Goal: Information Seeking & Learning: Compare options

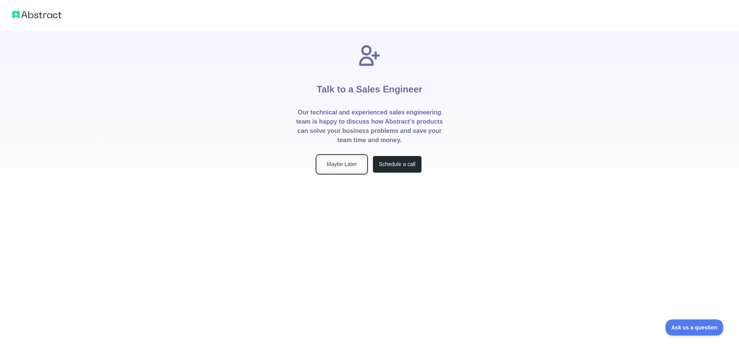
click at [343, 168] on button "Maybe Later" at bounding box center [341, 163] width 49 height 17
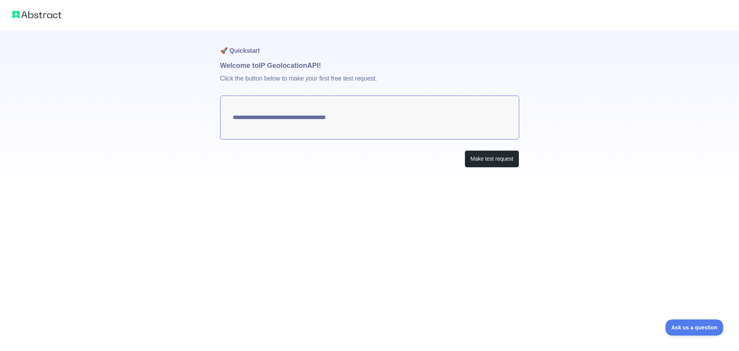
type textarea "**********"
click at [476, 157] on button "Make test request" at bounding box center [491, 158] width 54 height 17
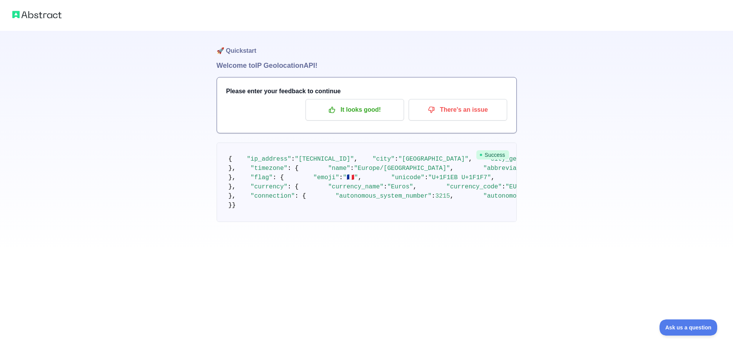
click at [37, 11] on img at bounding box center [36, 14] width 49 height 11
click at [357, 107] on p "It looks good!" at bounding box center [354, 109] width 87 height 13
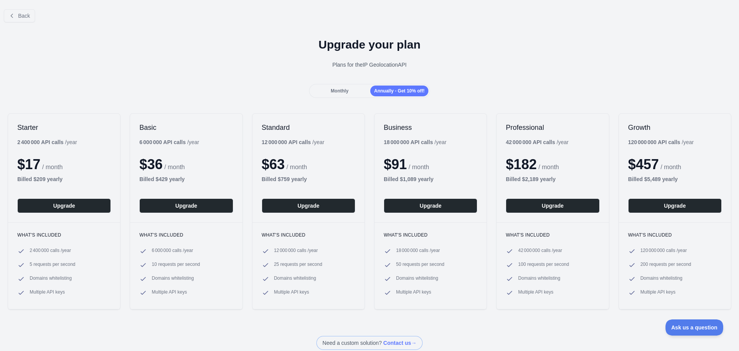
click at [347, 92] on div "Monthly" at bounding box center [340, 90] width 58 height 11
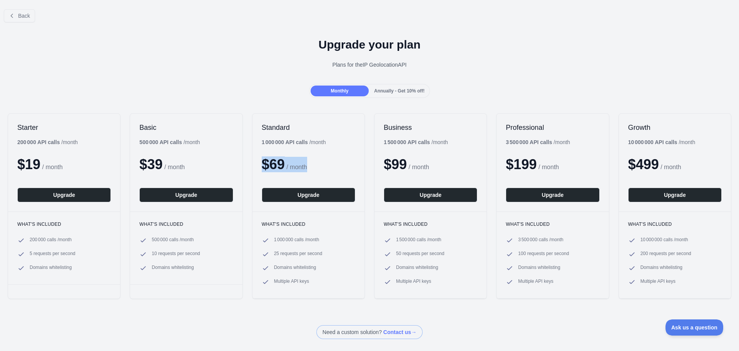
drag, startPoint x: 258, startPoint y: 144, endPoint x: 337, endPoint y: 149, distance: 79.4
click at [337, 149] on div "Standard 1 000 000 API calls / month $ 69 / month Upgrade" at bounding box center [308, 163] width 112 height 98
click at [394, 91] on span "Annually - Get 10% off!" at bounding box center [399, 90] width 50 height 5
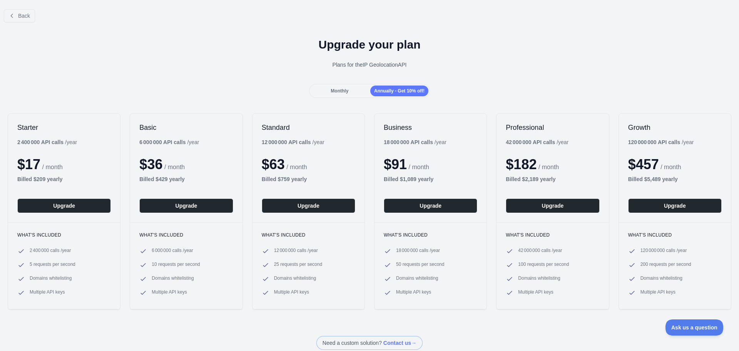
click at [344, 91] on span "Monthly" at bounding box center [340, 90] width 18 height 5
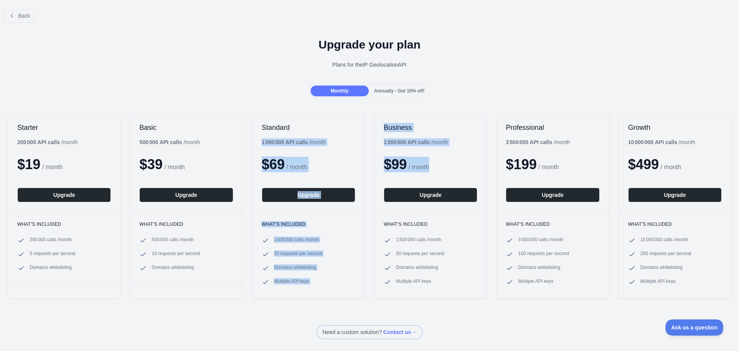
drag, startPoint x: 260, startPoint y: 140, endPoint x: 474, endPoint y: 144, distance: 214.0
click at [474, 144] on div "Starter 200 000 API calls / month $ 19 / month Upgrade What's included 200 000 …" at bounding box center [369, 205] width 739 height 201
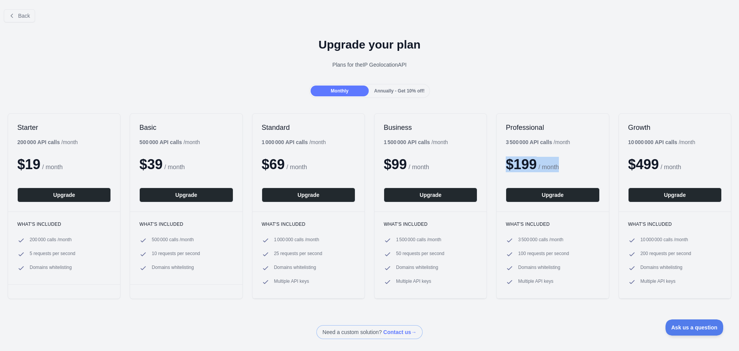
drag, startPoint x: 498, startPoint y: 144, endPoint x: 600, endPoint y: 152, distance: 101.9
click at [600, 152] on div "Professional 3 500 000 API calls / month $ 199 / month Upgrade" at bounding box center [552, 163] width 112 height 98
click at [669, 158] on div "$ 499 / month" at bounding box center [674, 164] width 93 height 15
drag, startPoint x: 663, startPoint y: 165, endPoint x: 611, endPoint y: 162, distance: 52.4
click at [611, 162] on div "Starter 200 000 API calls / month $ 19 / month Upgrade What's included 200 000 …" at bounding box center [369, 205] width 739 height 201
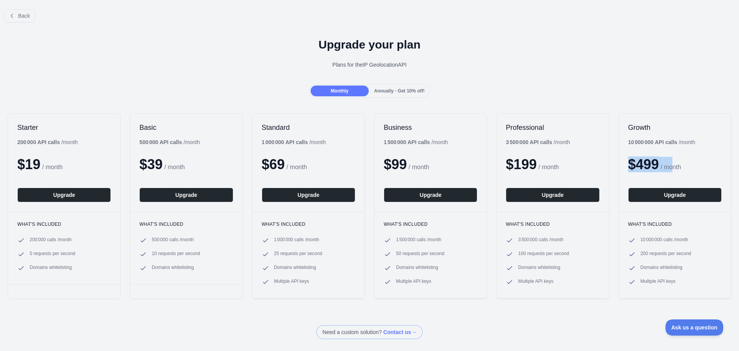
click at [673, 166] on span "/ month" at bounding box center [670, 167] width 20 height 7
drag, startPoint x: 684, startPoint y: 166, endPoint x: 618, endPoint y: 163, distance: 66.6
click at [619, 163] on div "Growth 10 000 000 API calls / month $ 499 / month Upgrade" at bounding box center [675, 163] width 112 height 98
click at [665, 149] on div "Growth 10 000 000 API calls / month $ 499 / month Upgrade" at bounding box center [675, 163] width 112 height 98
drag, startPoint x: 326, startPoint y: 63, endPoint x: 416, endPoint y: 66, distance: 90.8
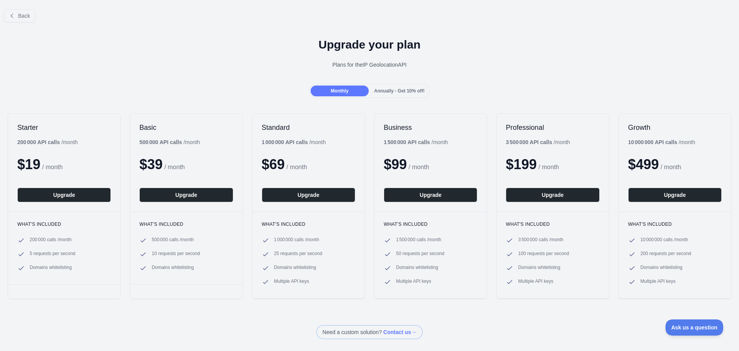
click at [416, 66] on div "Plans for the IP Geolocation API" at bounding box center [369, 65] width 726 height 8
click at [27, 18] on span "Back" at bounding box center [24, 16] width 12 height 6
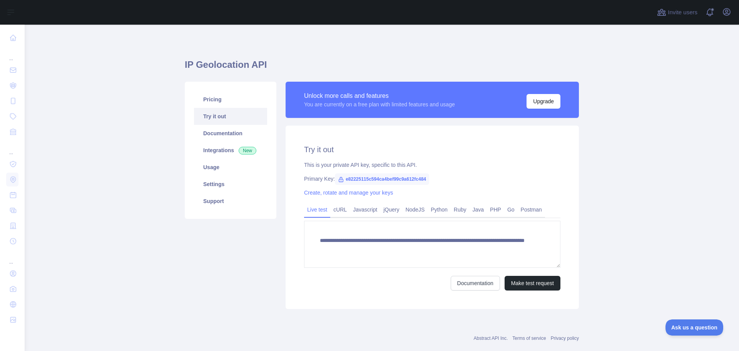
click at [221, 120] on link "Try it out" at bounding box center [230, 116] width 73 height 17
click at [216, 102] on link "Pricing" at bounding box center [230, 99] width 73 height 17
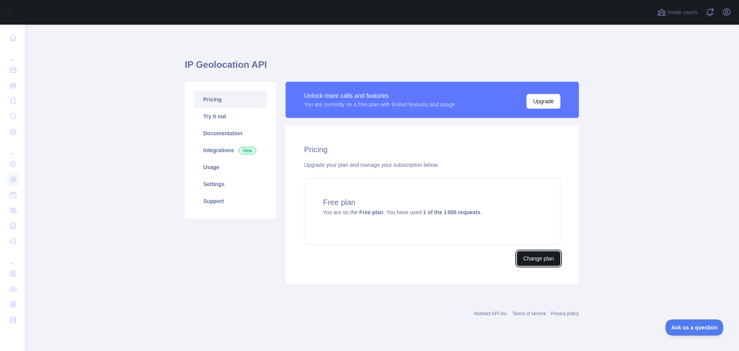
click at [545, 254] on button "Change plan" at bounding box center [538, 258] width 43 height 15
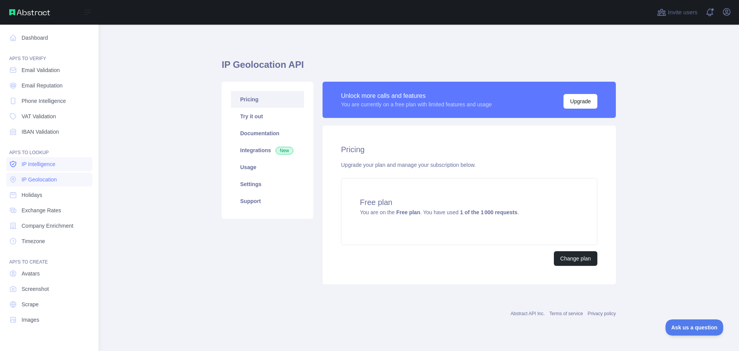
click at [47, 167] on span "IP Intelligence" at bounding box center [39, 164] width 34 height 8
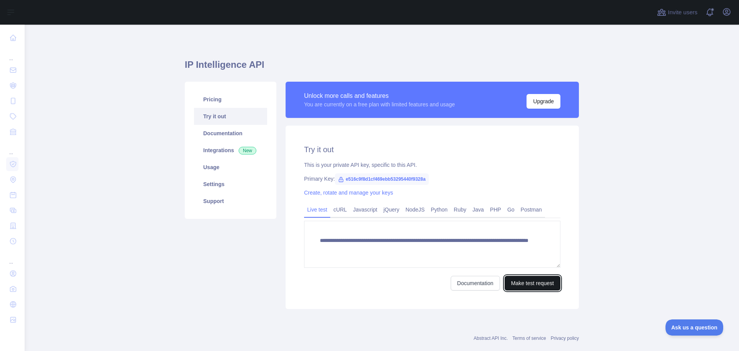
click at [525, 285] on button "Make test request" at bounding box center [532, 282] width 56 height 15
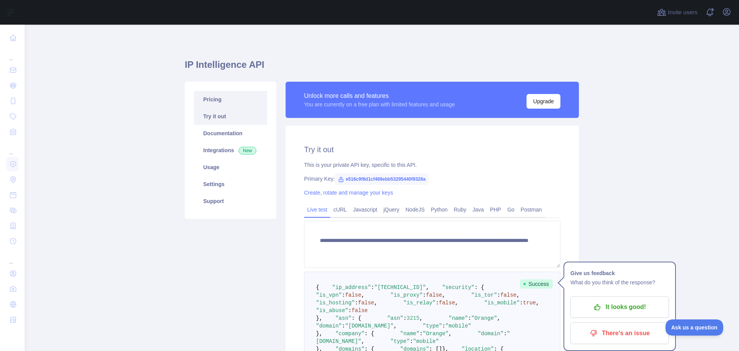
click at [225, 103] on link "Pricing" at bounding box center [230, 99] width 73 height 17
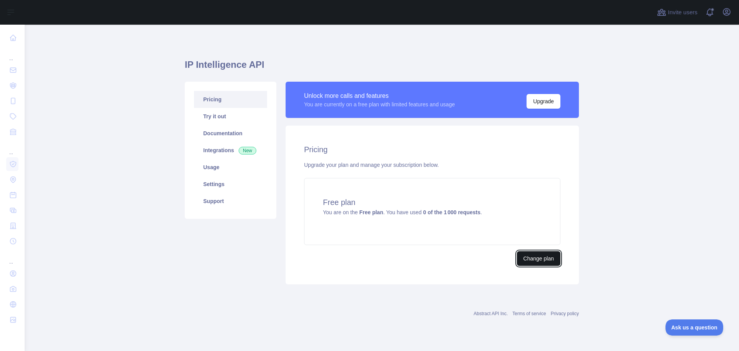
click at [543, 255] on button "Change plan" at bounding box center [538, 258] width 43 height 15
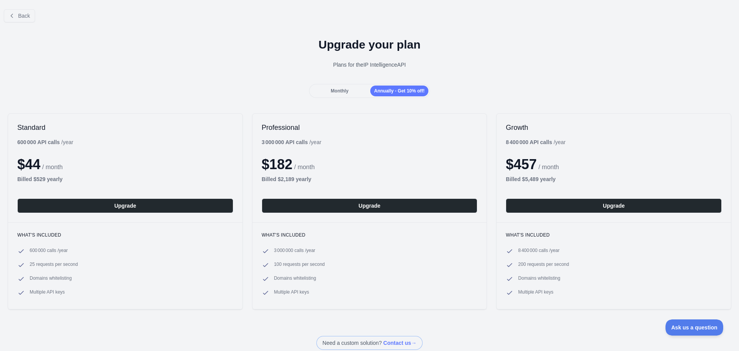
click at [347, 91] on div "Monthly" at bounding box center [340, 90] width 58 height 11
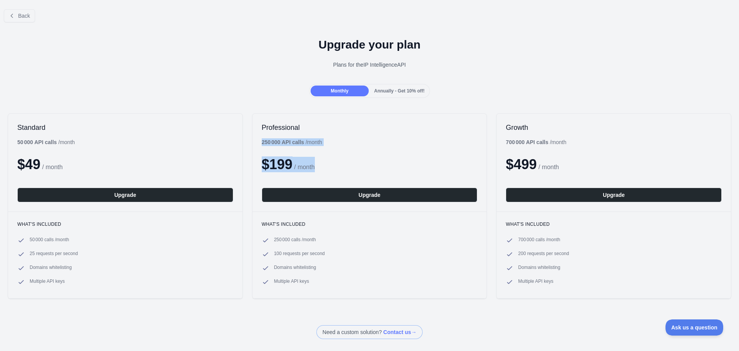
drag, startPoint x: 324, startPoint y: 143, endPoint x: 262, endPoint y: 140, distance: 61.6
click at [261, 141] on div "Professional 250 000 API calls / month $ 199 / month Upgrade" at bounding box center [369, 163] width 234 height 98
click at [374, 152] on div "Professional 250 000 API calls / month $ 199 / month Upgrade" at bounding box center [369, 163] width 234 height 98
click at [23, 13] on span "Back" at bounding box center [24, 16] width 12 height 6
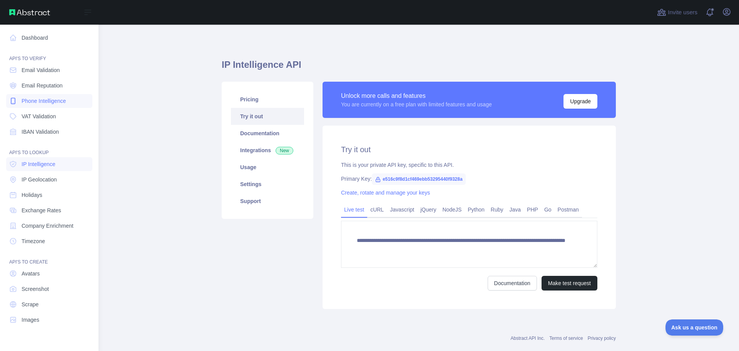
click at [48, 101] on span "Phone Intelligence" at bounding box center [44, 101] width 44 height 8
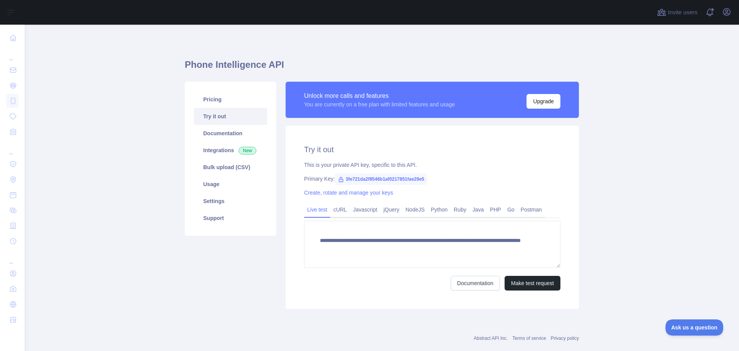
click at [707, 205] on main "**********" at bounding box center [382, 188] width 714 height 326
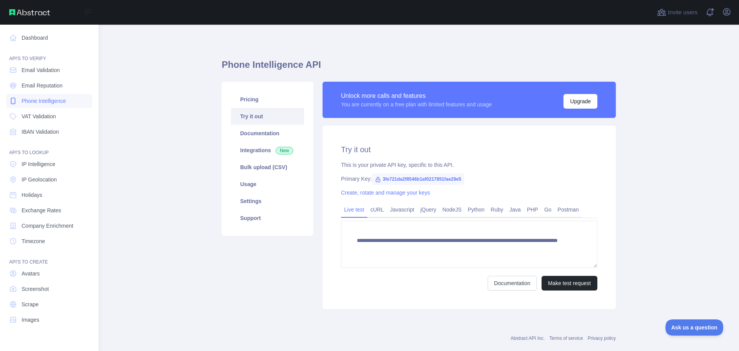
click at [40, 102] on span "Phone Intelligence" at bounding box center [44, 101] width 44 height 8
type textarea "**********"
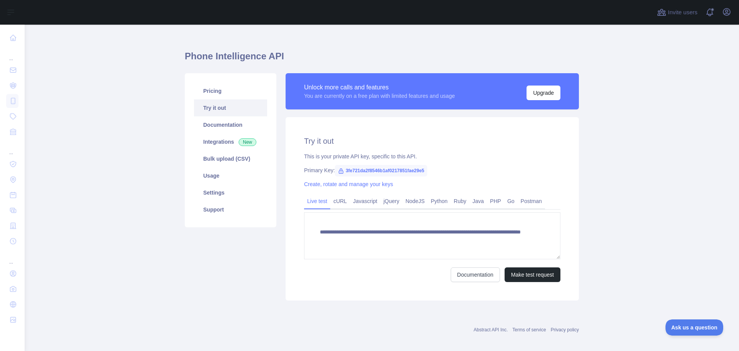
scroll to position [15, 0]
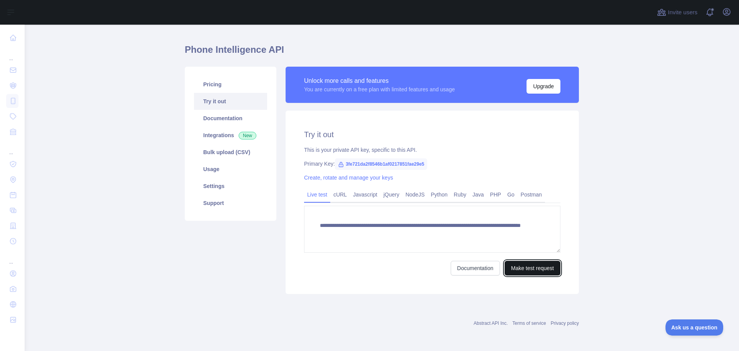
click at [529, 269] on button "Make test request" at bounding box center [532, 267] width 56 height 15
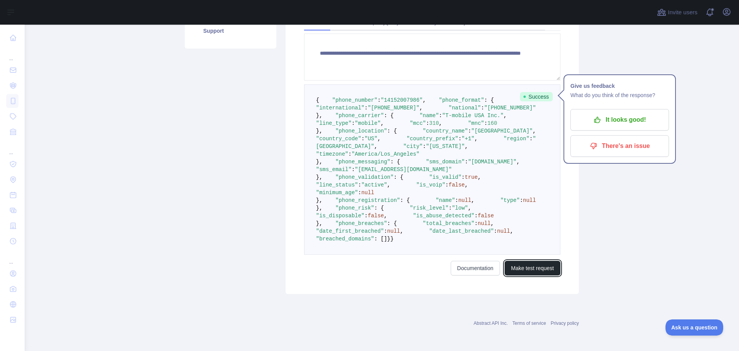
scroll to position [0, 0]
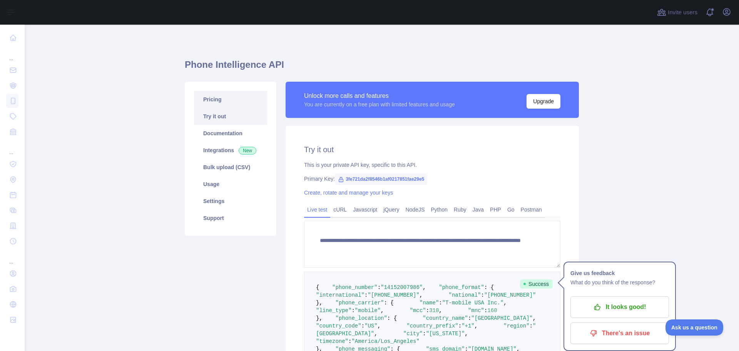
click at [212, 99] on link "Pricing" at bounding box center [230, 99] width 73 height 17
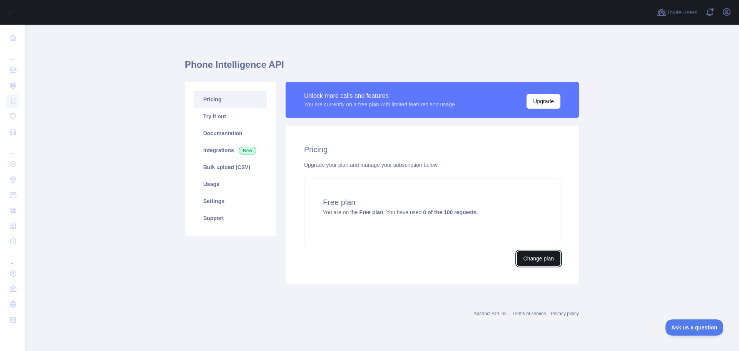
click at [525, 252] on button "Change plan" at bounding box center [538, 258] width 43 height 15
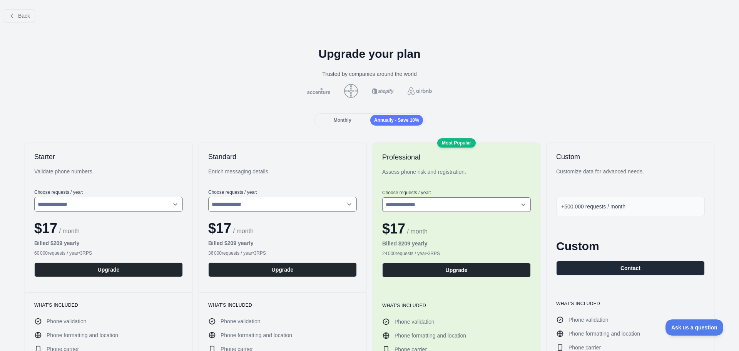
click at [344, 118] on span "Monthly" at bounding box center [343, 119] width 18 height 5
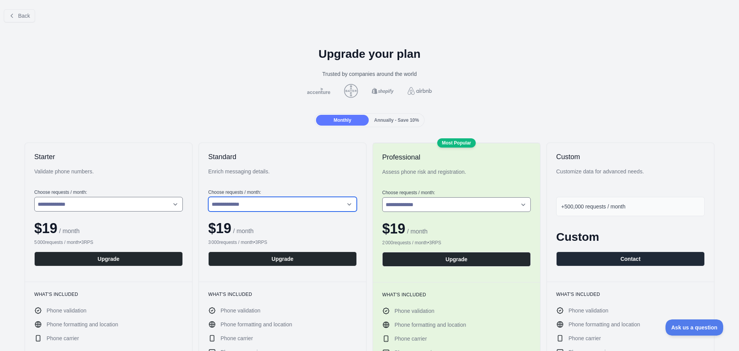
click at [322, 205] on select "**********" at bounding box center [282, 204] width 149 height 15
select select "*"
click at [208, 197] on select "**********" at bounding box center [282, 204] width 149 height 15
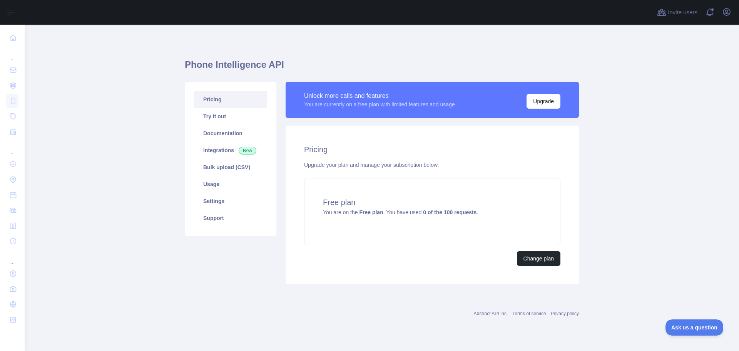
click at [695, 184] on main "Phone Intelligence API Pricing Try it out Documentation Integrations New Bulk u…" at bounding box center [382, 188] width 714 height 326
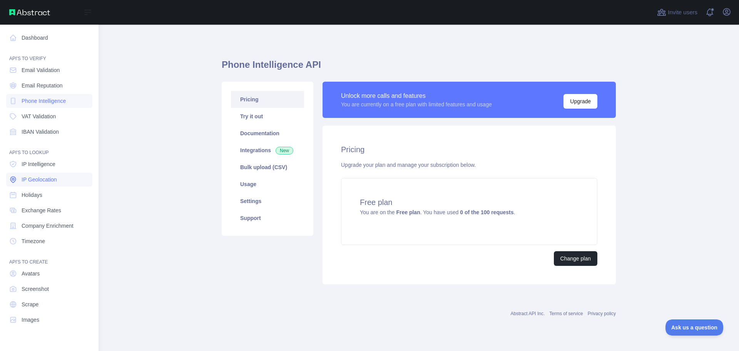
click at [39, 179] on span "IP Geolocation" at bounding box center [39, 179] width 35 height 8
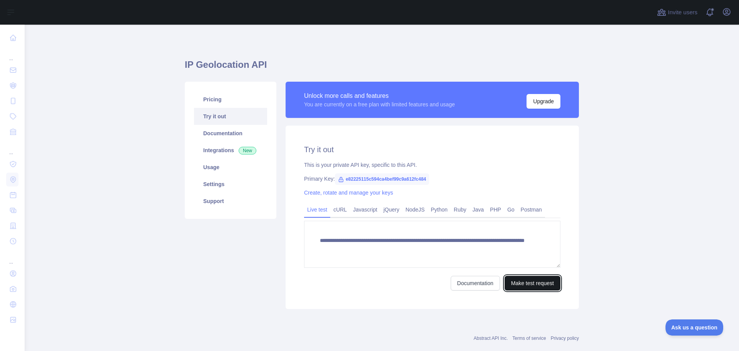
click at [536, 282] on button "Make test request" at bounding box center [532, 282] width 56 height 15
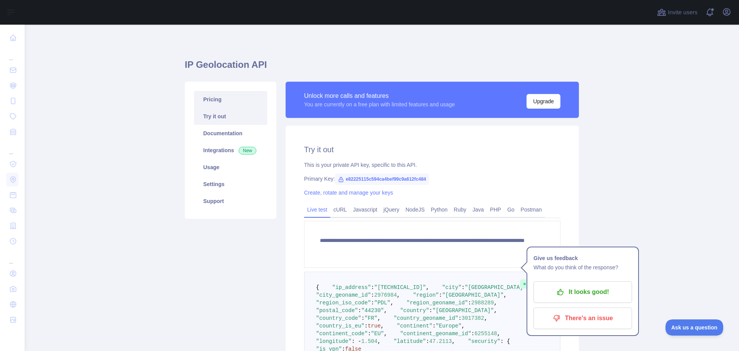
click at [215, 101] on link "Pricing" at bounding box center [230, 99] width 73 height 17
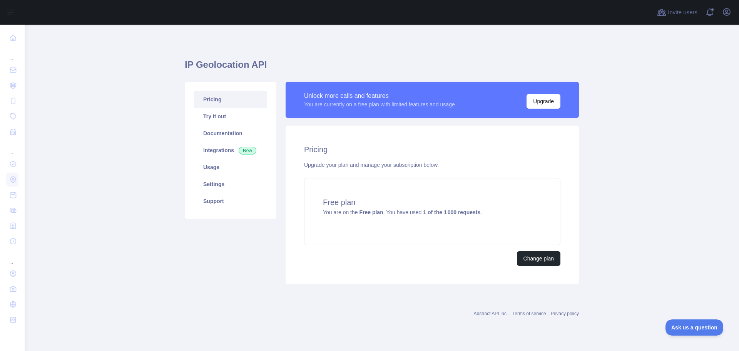
click at [546, 280] on div "Pricing Upgrade your plan and manage your subscription below. Free plan You are…" at bounding box center [431, 204] width 293 height 159
click at [543, 263] on button "Change plan" at bounding box center [538, 258] width 43 height 15
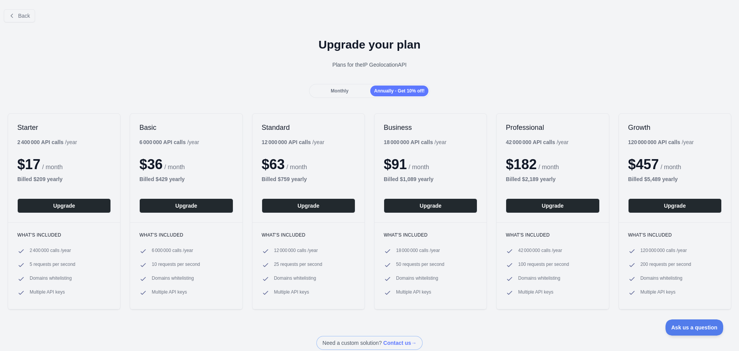
click at [335, 88] on span "Monthly" at bounding box center [340, 90] width 18 height 5
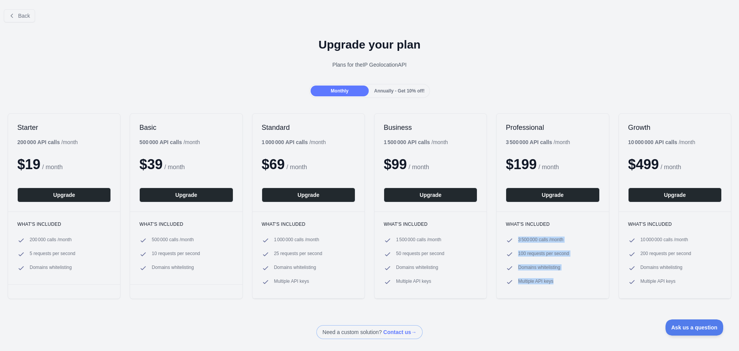
drag, startPoint x: 514, startPoint y: 239, endPoint x: 571, endPoint y: 281, distance: 71.0
click at [571, 281] on ul "3 500 000 calls / month 100 requests per second Domains whitelisting Multiple A…" at bounding box center [552, 260] width 93 height 49
click at [568, 281] on li "Multiple API keys" at bounding box center [552, 282] width 93 height 8
drag, startPoint x: 552, startPoint y: 283, endPoint x: 512, endPoint y: 234, distance: 63.5
click at [512, 234] on div "What's included 3 500 000 calls / month 100 requests per second Domains whiteli…" at bounding box center [552, 254] width 112 height 87
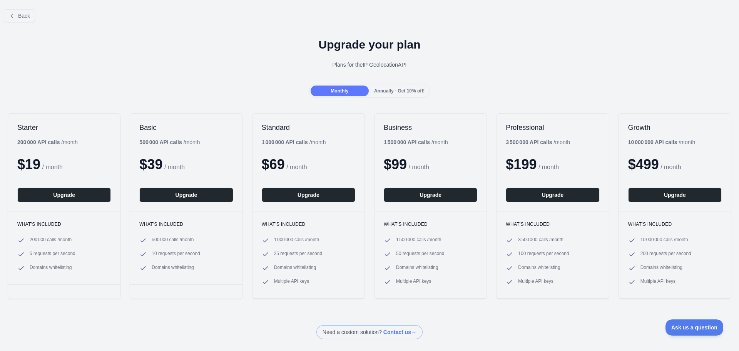
click at [472, 92] on div "Monthly Annually - Get 10% off!" at bounding box center [369, 91] width 739 height 14
